Goal: Navigation & Orientation: Find specific page/section

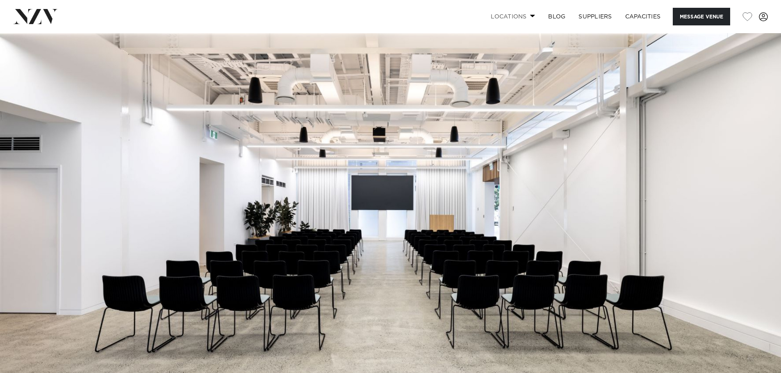
click at [523, 15] on link "Locations" at bounding box center [512, 17] width 57 height 18
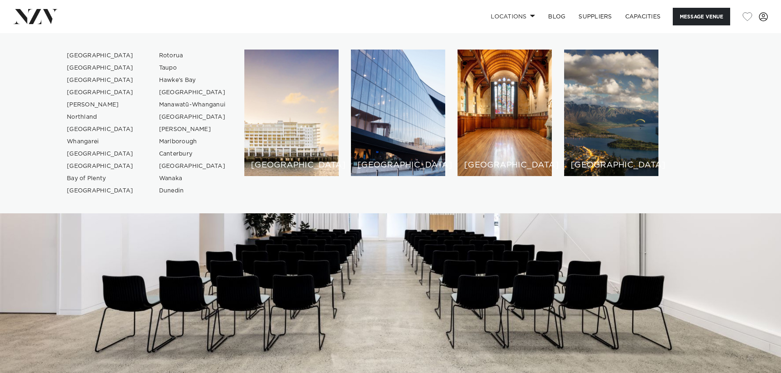
click at [757, 88] on div "[GEOGRAPHIC_DATA] [GEOGRAPHIC_DATA] [GEOGRAPHIC_DATA] [GEOGRAPHIC_DATA] [GEOGRA…" at bounding box center [391, 124] width 768 height 148
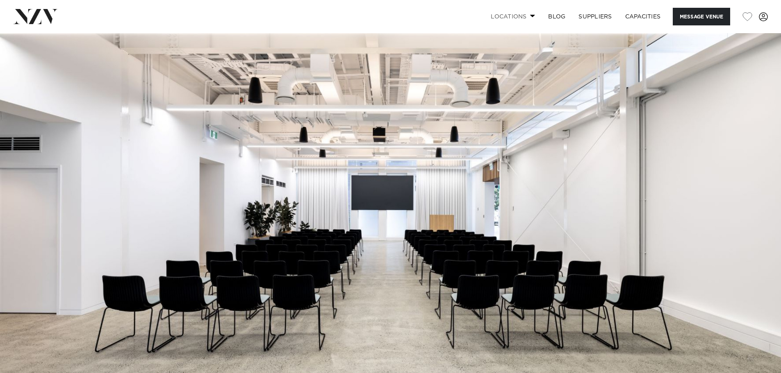
click at [520, 16] on link "Locations" at bounding box center [512, 17] width 57 height 18
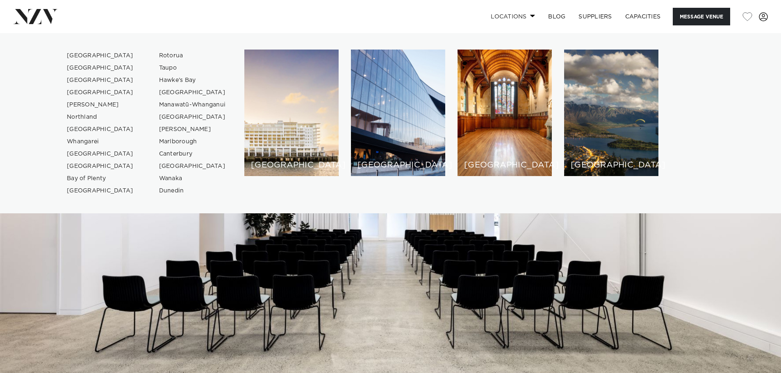
click at [506, 16] on link "Locations" at bounding box center [512, 17] width 57 height 18
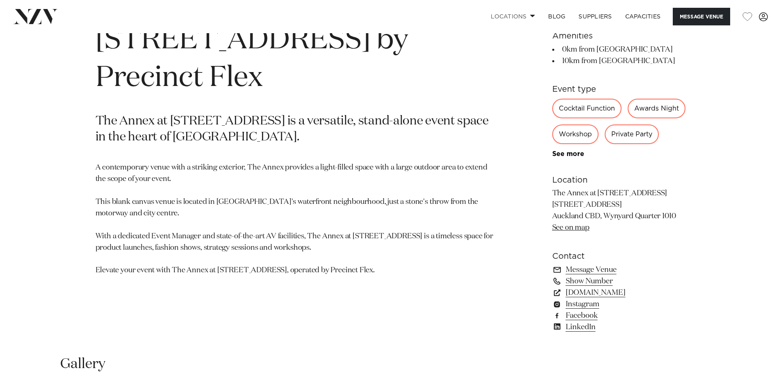
scroll to position [428, 0]
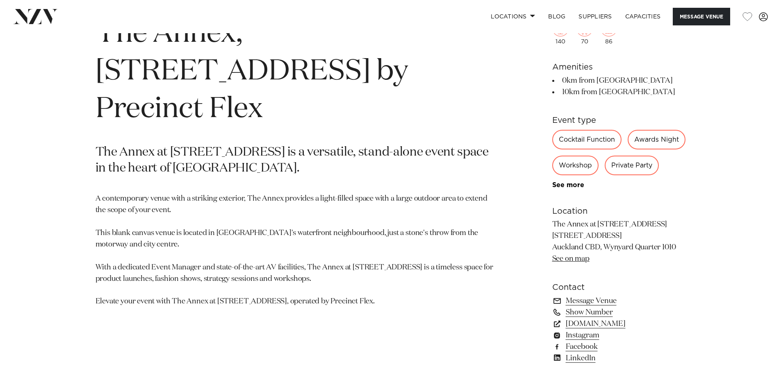
drag, startPoint x: 157, startPoint y: 126, endPoint x: 171, endPoint y: 126, distance: 13.9
click at [164, 145] on p "The Annex at [STREET_ADDRESS] is a versatile, stand-alone event space in the he…" at bounding box center [295, 161] width 398 height 33
drag, startPoint x: 254, startPoint y: 128, endPoint x: 289, endPoint y: 155, distance: 45.0
click at [255, 145] on p "The Annex at [STREET_ADDRESS] is a versatile, stand-alone event space in the he…" at bounding box center [295, 161] width 398 height 33
click at [129, 258] on p "A contemporary venue with a striking exterior, The Annex provides a light-fille…" at bounding box center [295, 250] width 398 height 114
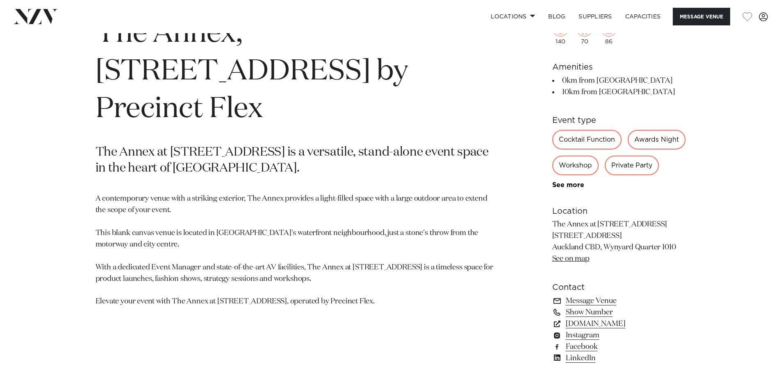
click at [571, 263] on link "See on map" at bounding box center [570, 258] width 37 height 7
